Goal: Information Seeking & Learning: Learn about a topic

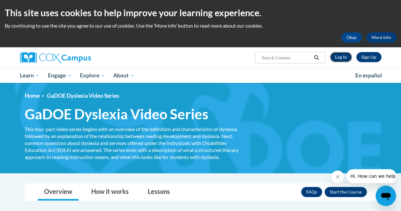
click at [345, 60] on link "Log In" at bounding box center [341, 57] width 22 height 10
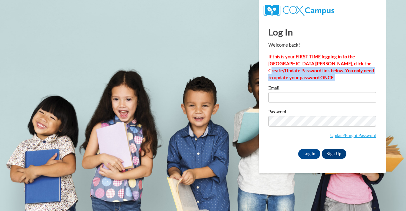
click at [319, 83] on div "Log In Welcome back! If this is your FIRST TIME logging in to the NEW Cox Campu…" at bounding box center [322, 89] width 108 height 140
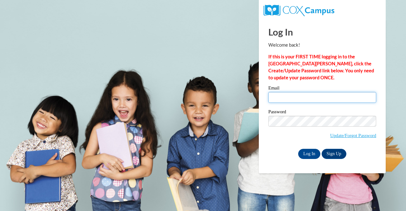
click at [317, 94] on input "Email" at bounding box center [322, 97] width 108 height 11
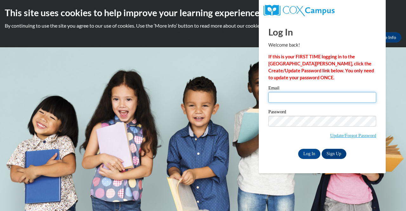
type input "angelina.mullin2e@gmail.com"
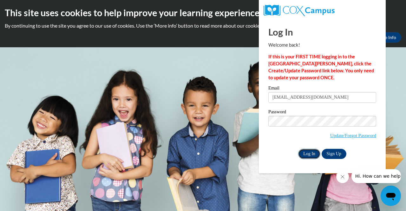
click at [315, 151] on input "Log In" at bounding box center [309, 154] width 22 height 10
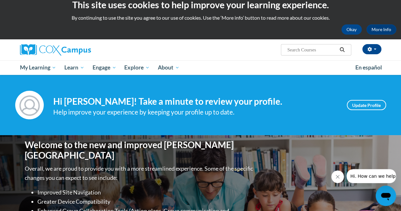
scroll to position [8, 0]
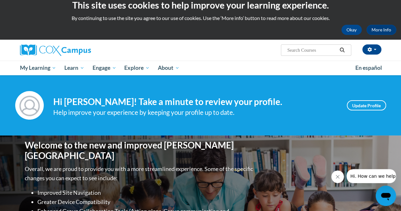
click at [314, 50] on input "Search..." at bounding box center [312, 50] width 51 height 8
type input "d"
click at [316, 52] on input "Search..." at bounding box center [312, 50] width 51 height 8
paste input "GADOE Dyslexia Video Series"
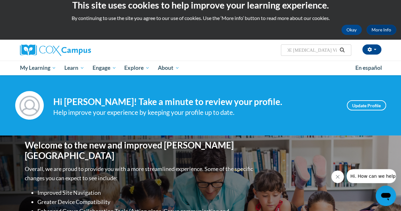
click at [316, 52] on input "GADOE Dyslexia Video Series" at bounding box center [312, 50] width 51 height 8
type input "GADOE Dyslexia Video Series"
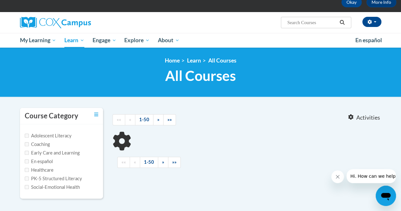
type input "GADOE [MEDICAL_DATA] Video Series"
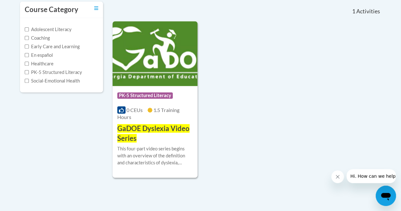
scroll to position [142, 0]
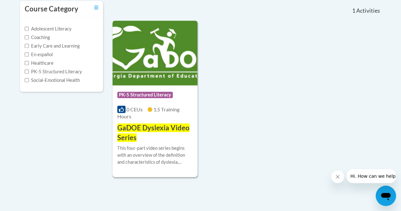
click at [147, 122] on div "Course Category: PK-5 Structured Literacy 0 CEUs 1.5 Training Hours COURSE GaDO…" at bounding box center [155, 113] width 85 height 57
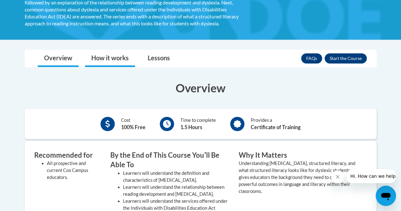
scroll to position [104, 0]
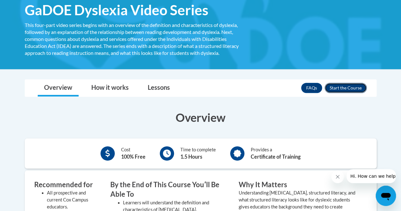
click at [329, 84] on button "Enroll" at bounding box center [346, 88] width 42 height 10
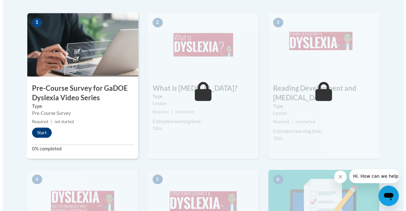
scroll to position [211, 0]
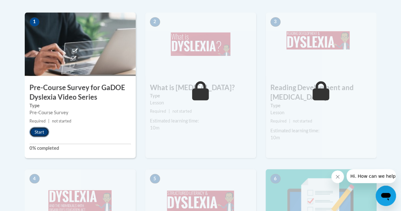
click at [36, 129] on button "Start" at bounding box center [40, 132] width 20 height 10
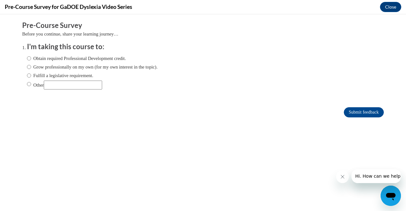
scroll to position [0, 0]
click at [27, 56] on input "Obtain required Professional Development credit." at bounding box center [29, 58] width 4 height 7
radio input "true"
click at [364, 113] on input "Submit feedback" at bounding box center [364, 112] width 40 height 10
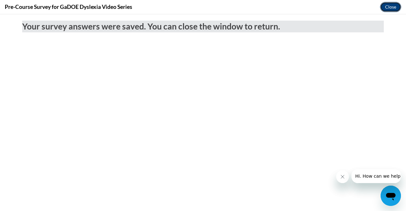
click at [393, 6] on button "Close" at bounding box center [390, 7] width 21 height 10
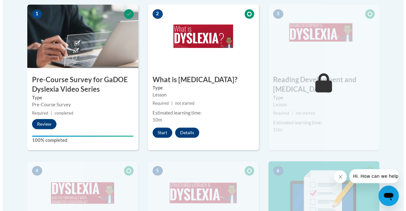
scroll to position [214, 0]
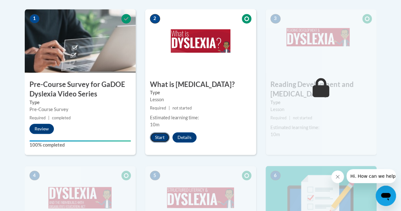
click at [164, 134] on button "Start" at bounding box center [160, 137] width 20 height 10
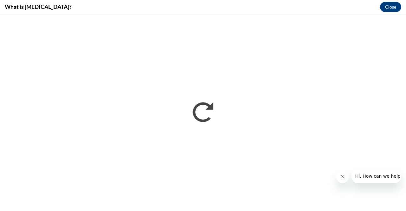
scroll to position [0, 0]
click at [342, 175] on icon "Close message from company" at bounding box center [342, 176] width 5 height 5
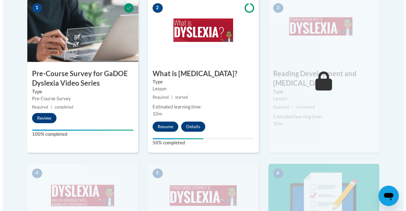
scroll to position [226, 0]
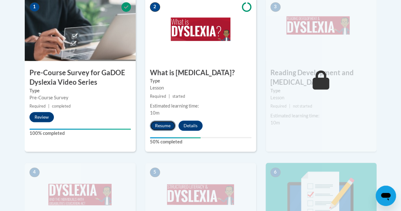
click at [166, 126] on button "Resume" at bounding box center [163, 126] width 26 height 10
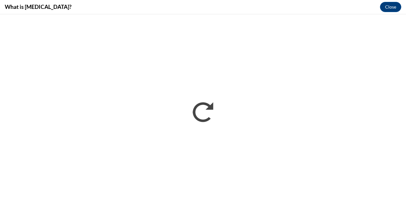
scroll to position [0, 0]
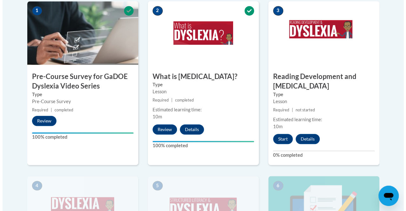
scroll to position [223, 0]
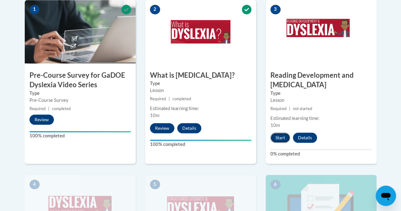
click at [287, 138] on button "Start" at bounding box center [281, 138] width 20 height 10
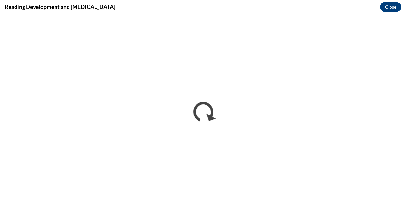
scroll to position [0, 0]
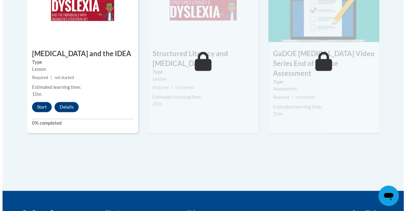
scroll to position [419, 0]
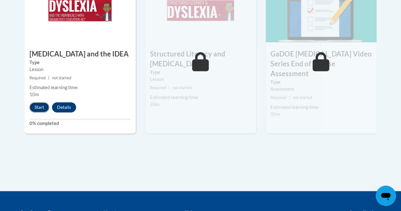
click at [41, 103] on button "Start" at bounding box center [40, 107] width 20 height 10
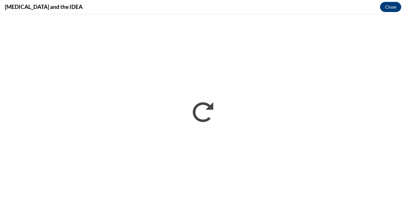
scroll to position [0, 0]
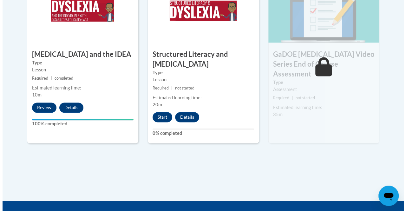
scroll to position [418, 0]
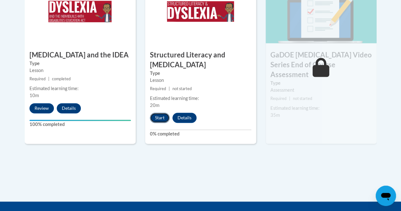
click at [162, 115] on button "Start" at bounding box center [160, 118] width 20 height 10
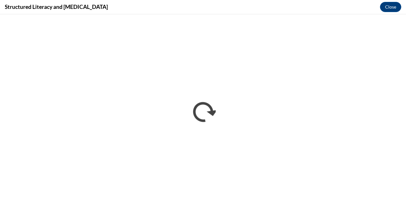
scroll to position [0, 0]
